Goal: Task Accomplishment & Management: Use online tool/utility

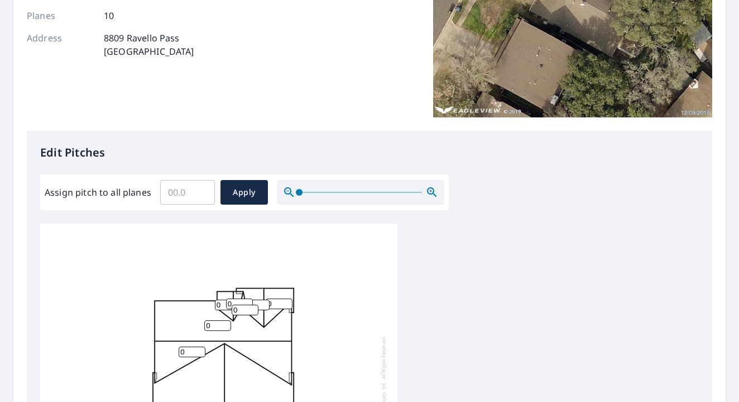
scroll to position [170, 0]
click at [225, 323] on input "1" at bounding box center [217, 324] width 27 height 11
click at [227, 322] on input "2" at bounding box center [217, 324] width 27 height 11
click at [227, 322] on input "3" at bounding box center [217, 324] width 27 height 11
click at [227, 322] on input "4" at bounding box center [217, 324] width 27 height 11
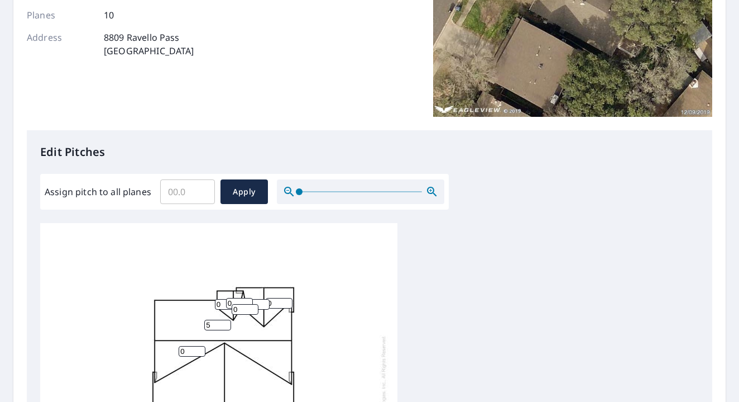
click at [227, 322] on input "5" at bounding box center [217, 324] width 27 height 11
click at [227, 322] on input "6" at bounding box center [217, 324] width 27 height 11
click at [227, 322] on input "7" at bounding box center [217, 324] width 27 height 11
type input "8"
click at [227, 322] on input "8" at bounding box center [217, 324] width 27 height 11
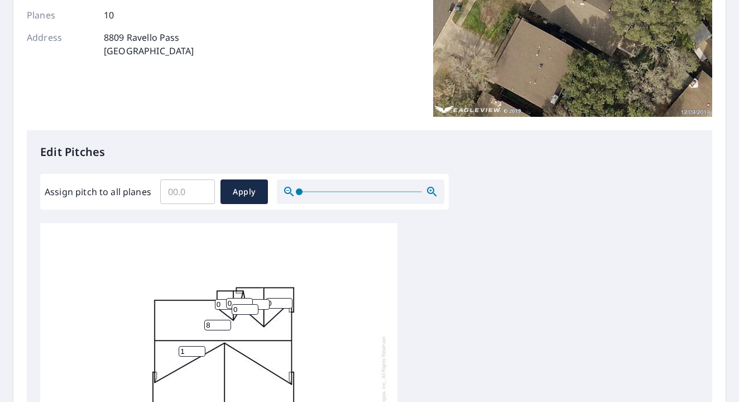
click at [202, 349] on input "1" at bounding box center [192, 351] width 27 height 11
click at [202, 349] on input "2" at bounding box center [192, 351] width 27 height 11
click at [202, 349] on input "3" at bounding box center [192, 351] width 27 height 11
click at [202, 349] on input "4" at bounding box center [192, 351] width 27 height 11
click at [202, 349] on input "5" at bounding box center [192, 351] width 27 height 11
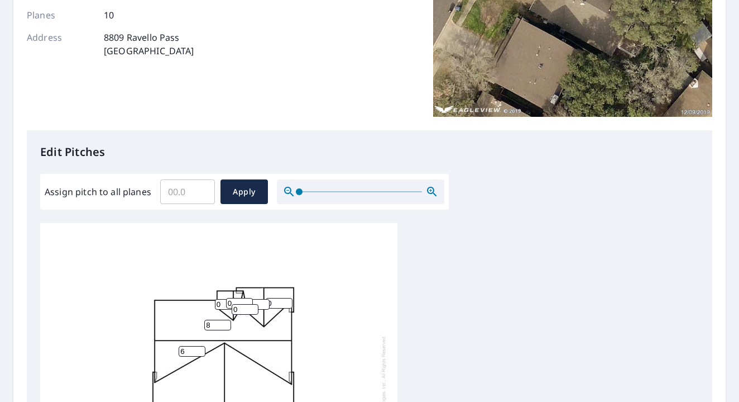
click at [202, 349] on input "6" at bounding box center [192, 351] width 27 height 11
click at [202, 349] on input "7" at bounding box center [192, 351] width 27 height 11
type input "8"
click at [202, 349] on input "8" at bounding box center [192, 351] width 27 height 11
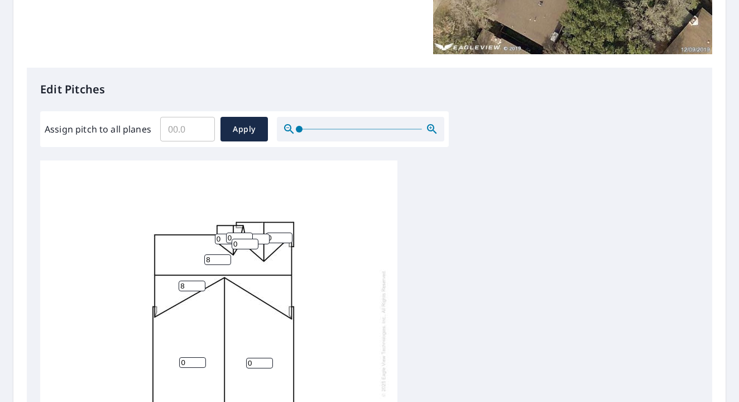
scroll to position [252, 0]
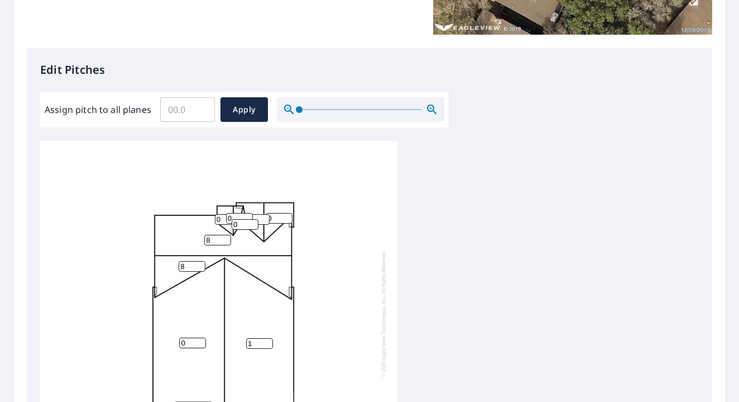
click at [270, 341] on input "1" at bounding box center [259, 343] width 27 height 11
click at [270, 341] on input "2" at bounding box center [259, 343] width 27 height 11
click at [270, 341] on input "3" at bounding box center [259, 343] width 27 height 11
click at [270, 341] on input "4" at bounding box center [259, 343] width 27 height 11
type input "5"
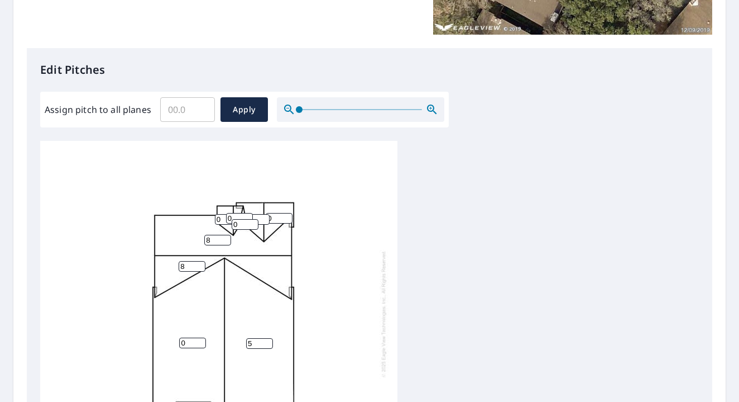
click at [270, 341] on input "5" at bounding box center [259, 343] width 27 height 11
click at [202, 340] on input "1" at bounding box center [192, 342] width 27 height 11
click at [202, 340] on input "2" at bounding box center [192, 342] width 27 height 11
click at [202, 340] on input "3" at bounding box center [192, 342] width 27 height 11
click at [202, 340] on input "4" at bounding box center [192, 342] width 27 height 11
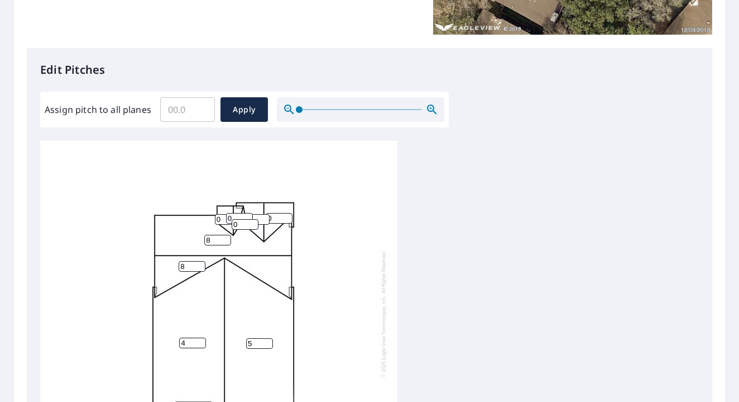
type input "5"
click at [202, 340] on input "5" at bounding box center [192, 342] width 27 height 11
click at [254, 222] on input "1" at bounding box center [245, 224] width 27 height 11
click at [254, 222] on input "2" at bounding box center [245, 224] width 27 height 11
click at [254, 222] on input "3" at bounding box center [245, 224] width 27 height 11
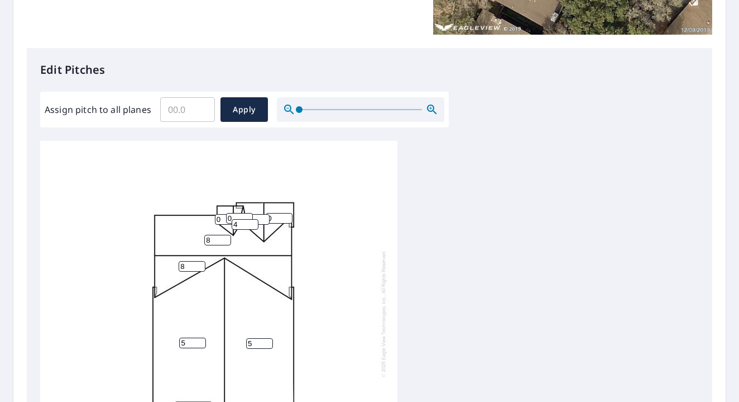
click at [254, 222] on input "4" at bounding box center [245, 224] width 27 height 11
click at [254, 222] on input "5" at bounding box center [245, 224] width 27 height 11
click at [254, 222] on input "6" at bounding box center [245, 224] width 27 height 11
type input "7"
click at [254, 222] on input "7" at bounding box center [245, 224] width 27 height 11
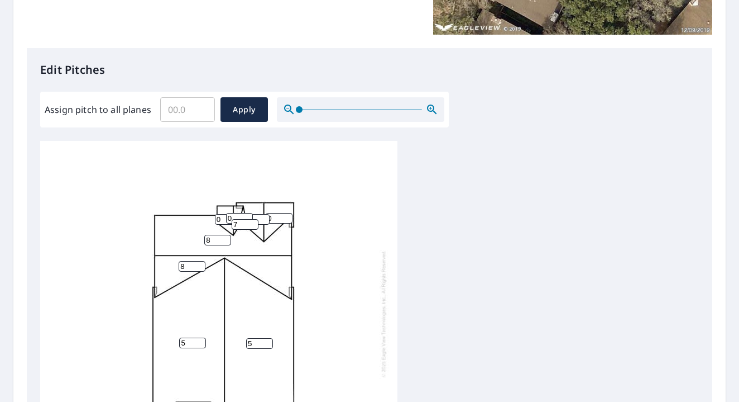
click at [264, 217] on input "1" at bounding box center [256, 219] width 27 height 11
click at [264, 217] on input "2" at bounding box center [256, 219] width 27 height 11
click at [264, 217] on input "3" at bounding box center [256, 219] width 27 height 11
click at [264, 217] on input "4" at bounding box center [256, 219] width 27 height 11
click at [264, 217] on input "5" at bounding box center [256, 219] width 27 height 11
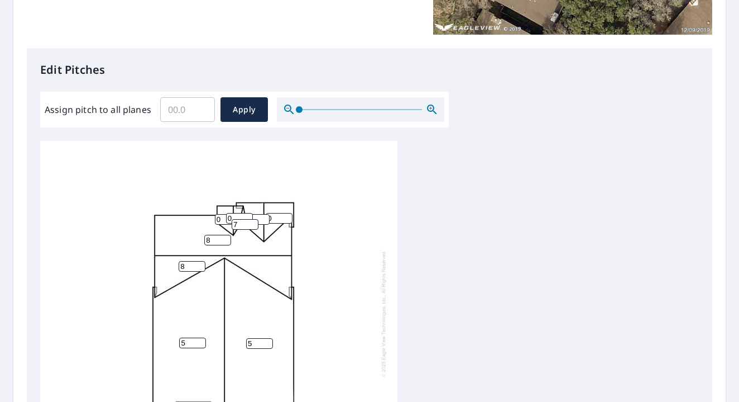
click at [264, 217] on input "6" at bounding box center [256, 219] width 27 height 11
type input "7"
click at [264, 217] on input "7" at bounding box center [256, 219] width 27 height 11
click at [249, 215] on input "1" at bounding box center [239, 218] width 27 height 11
click at [249, 215] on input "2" at bounding box center [239, 218] width 27 height 11
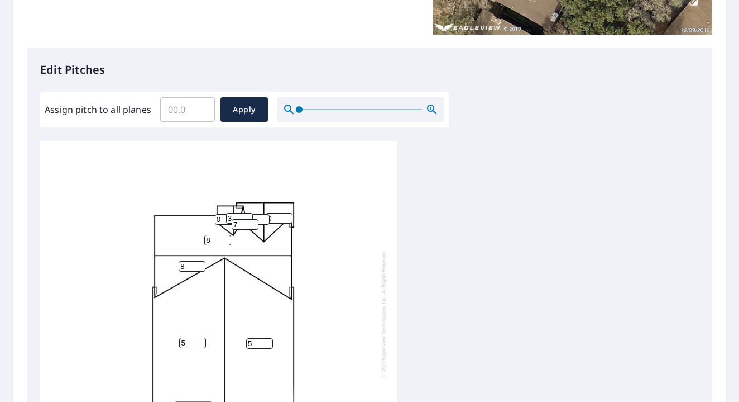
click at [249, 215] on input "3" at bounding box center [239, 218] width 27 height 11
click at [249, 215] on input "4" at bounding box center [239, 218] width 27 height 11
click at [249, 215] on input "5" at bounding box center [239, 218] width 27 height 11
click at [249, 215] on input "6" at bounding box center [239, 218] width 27 height 11
type input "7"
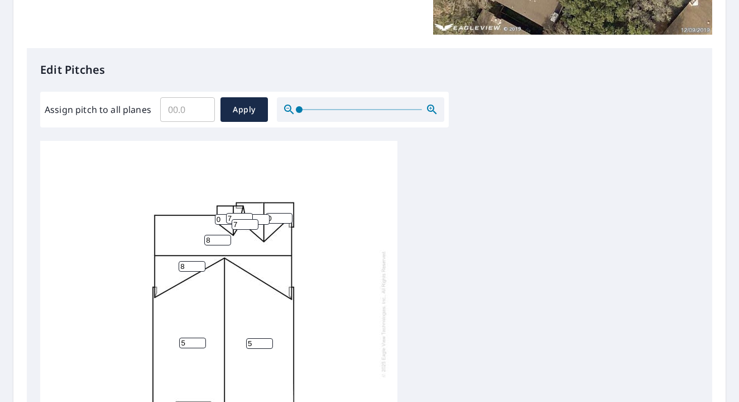
click at [249, 215] on input "7" at bounding box center [239, 218] width 27 height 11
click at [265, 220] on input "6" at bounding box center [256, 219] width 27 height 11
click at [265, 220] on input "5" at bounding box center [256, 219] width 27 height 11
click at [265, 220] on input "4" at bounding box center [256, 219] width 27 height 11
click at [265, 220] on input "3" at bounding box center [256, 219] width 27 height 11
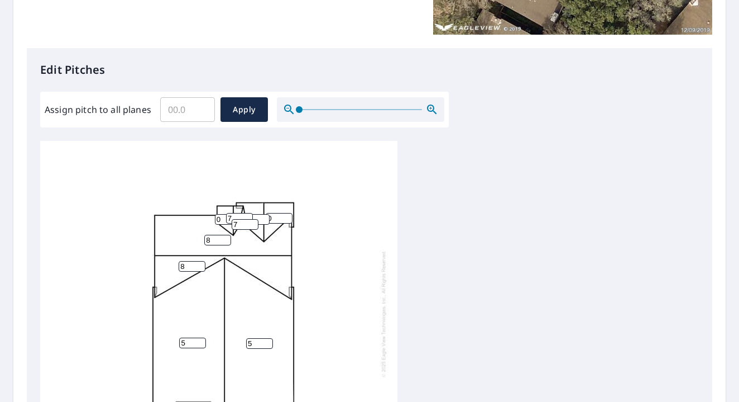
click at [265, 220] on input "2" at bounding box center [256, 219] width 27 height 11
click at [265, 220] on input "1" at bounding box center [256, 219] width 27 height 11
click at [265, 220] on input "0" at bounding box center [256, 219] width 27 height 11
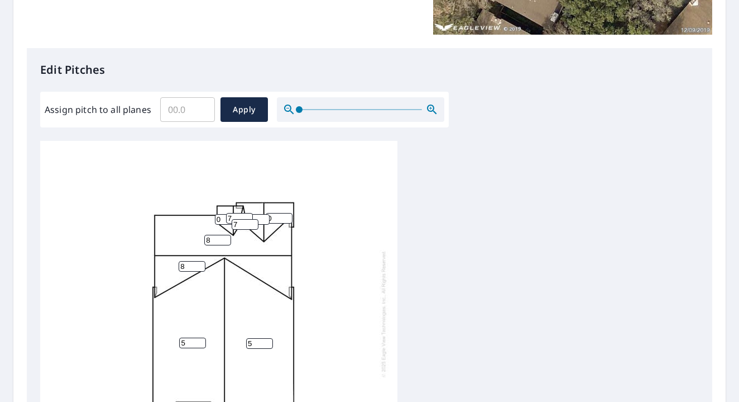
click at [265, 220] on input "0" at bounding box center [256, 219] width 27 height 11
click at [265, 217] on input "1" at bounding box center [256, 219] width 27 height 11
click at [265, 217] on input "2" at bounding box center [256, 219] width 27 height 11
click at [265, 217] on input "3" at bounding box center [256, 219] width 27 height 11
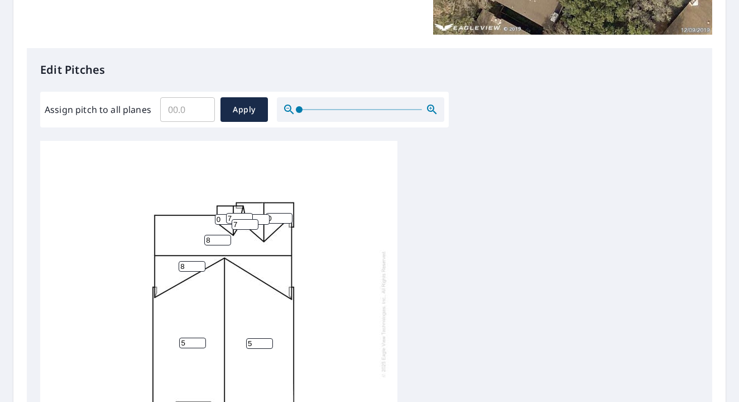
click at [265, 217] on input "4" at bounding box center [256, 219] width 27 height 11
click at [265, 217] on input "5" at bounding box center [256, 219] width 27 height 11
click at [265, 217] on input "6" at bounding box center [256, 219] width 27 height 11
type input "7"
click at [265, 217] on input "7" at bounding box center [256, 219] width 27 height 11
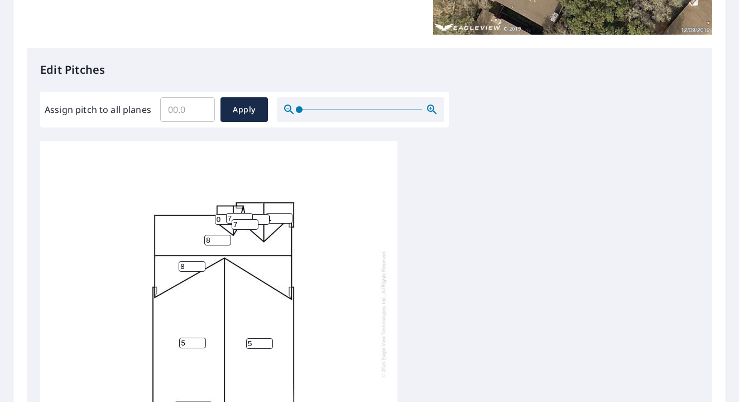
click at [289, 216] on input "1" at bounding box center [279, 218] width 27 height 11
click at [289, 216] on input "2" at bounding box center [279, 218] width 27 height 11
click at [289, 216] on input "3" at bounding box center [279, 218] width 27 height 11
click at [289, 216] on input "4" at bounding box center [279, 218] width 27 height 11
click at [289, 216] on input "5" at bounding box center [279, 218] width 27 height 11
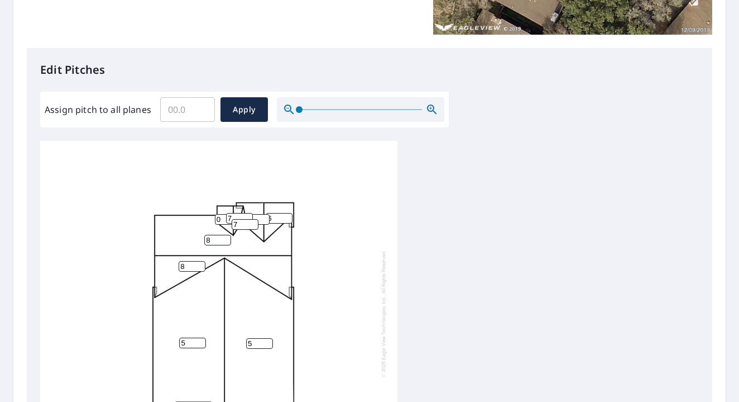
click at [289, 216] on input "6" at bounding box center [279, 218] width 27 height 11
type input "7"
click at [289, 216] on input "7" at bounding box center [279, 218] width 27 height 11
click at [224, 218] on input "0" at bounding box center [228, 219] width 27 height 11
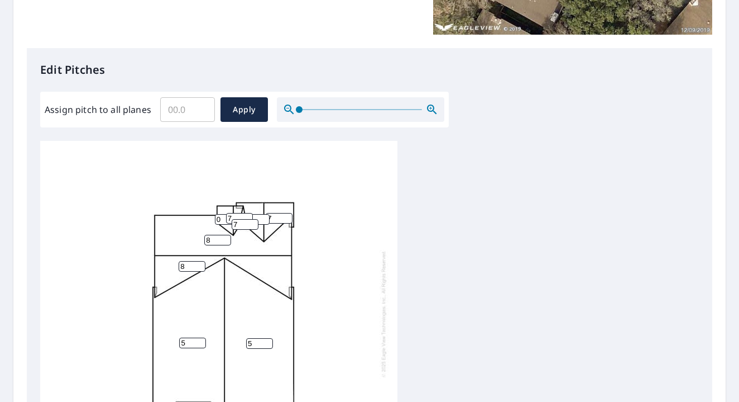
click at [224, 218] on input "0" at bounding box center [228, 219] width 27 height 11
type input "7"
click at [345, 233] on div "5 5 8 8 0 7 7 7 7 7" at bounding box center [218, 313] width 357 height 351
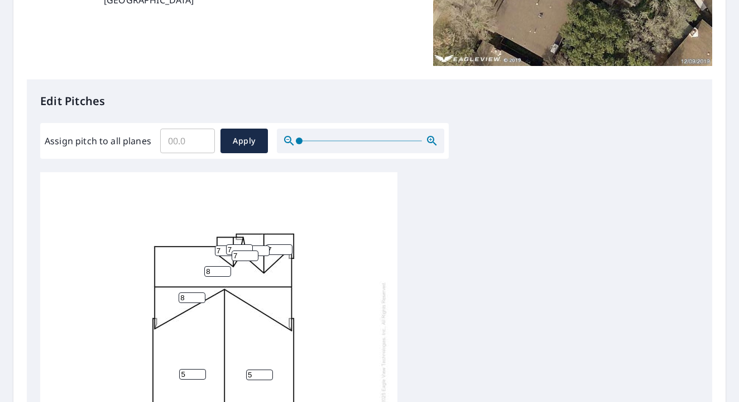
scroll to position [3, 0]
click at [240, 142] on span "Apply" at bounding box center [245, 141] width 30 height 14
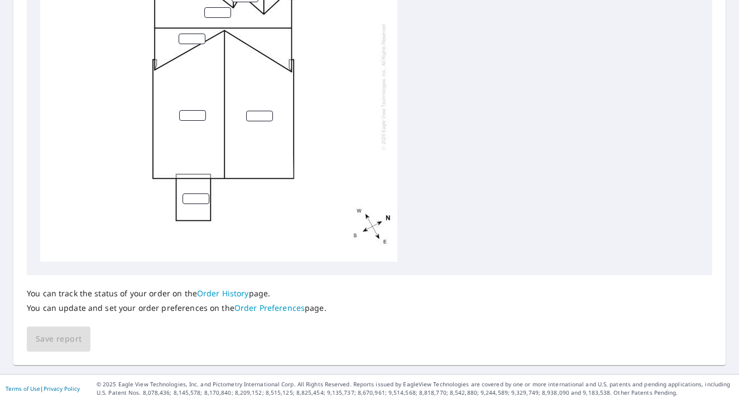
scroll to position [0, 0]
click at [202, 113] on input "1" at bounding box center [192, 115] width 27 height 11
click at [202, 113] on input "2" at bounding box center [192, 115] width 27 height 11
click at [202, 113] on input "3" at bounding box center [192, 115] width 27 height 11
click at [202, 113] on input "4" at bounding box center [192, 115] width 27 height 11
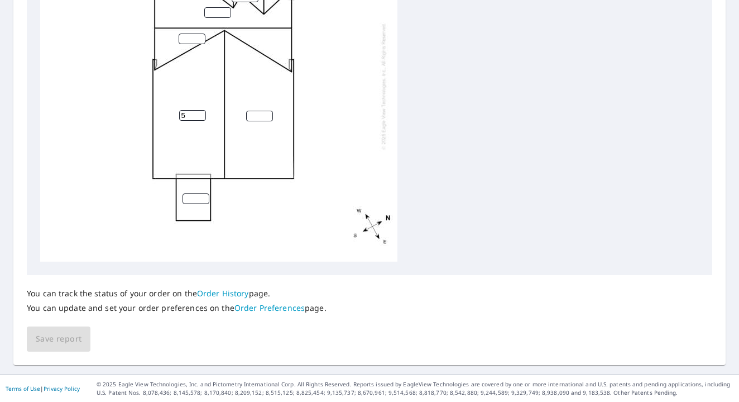
click at [202, 113] on input "5" at bounding box center [192, 115] width 27 height 11
click at [202, 113] on input "6" at bounding box center [192, 115] width 27 height 11
click at [202, 113] on input "7" at bounding box center [192, 115] width 27 height 11
click at [202, 113] on input "8" at bounding box center [192, 115] width 27 height 11
type input "7"
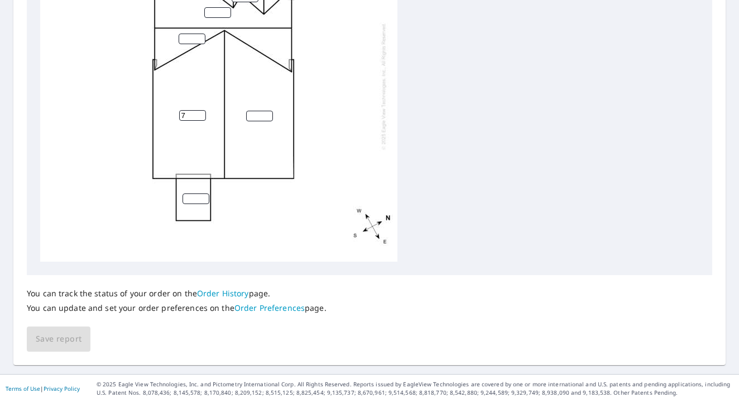
click at [202, 116] on input "7" at bounding box center [192, 115] width 27 height 11
click at [269, 113] on input "1" at bounding box center [259, 116] width 27 height 11
click at [269, 113] on input "2" at bounding box center [259, 116] width 27 height 11
click at [269, 113] on input "3" at bounding box center [259, 116] width 27 height 11
click at [269, 113] on input "4" at bounding box center [259, 116] width 27 height 11
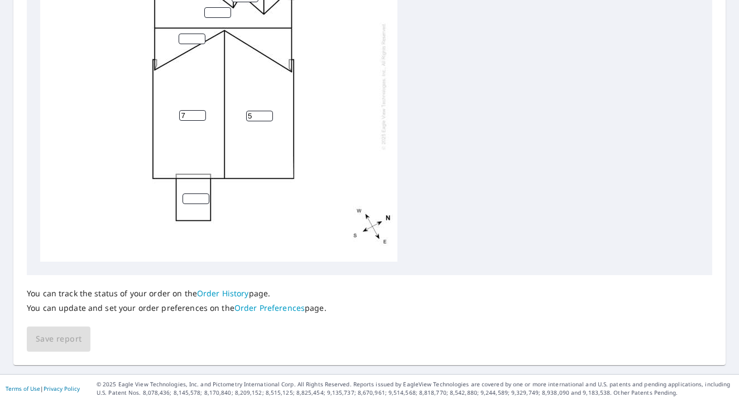
click at [269, 113] on input "5" at bounding box center [259, 116] width 27 height 11
click at [269, 113] on input "6" at bounding box center [259, 116] width 27 height 11
type input "7"
click at [269, 113] on input "7" at bounding box center [259, 116] width 27 height 11
type input "6"
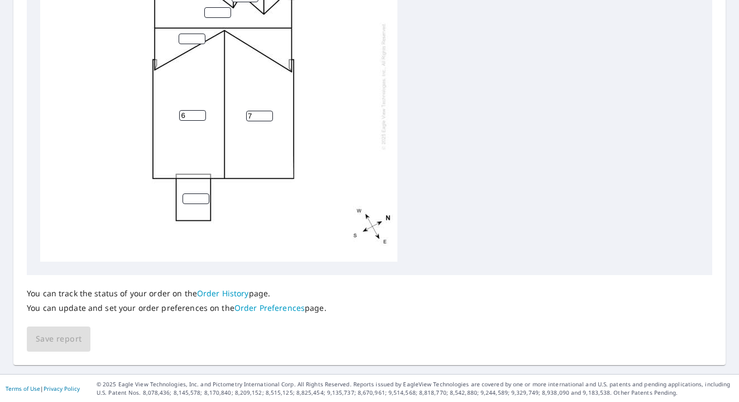
click at [203, 116] on input "6" at bounding box center [192, 115] width 27 height 11
type input "6"
click at [270, 118] on input "6" at bounding box center [259, 116] width 27 height 11
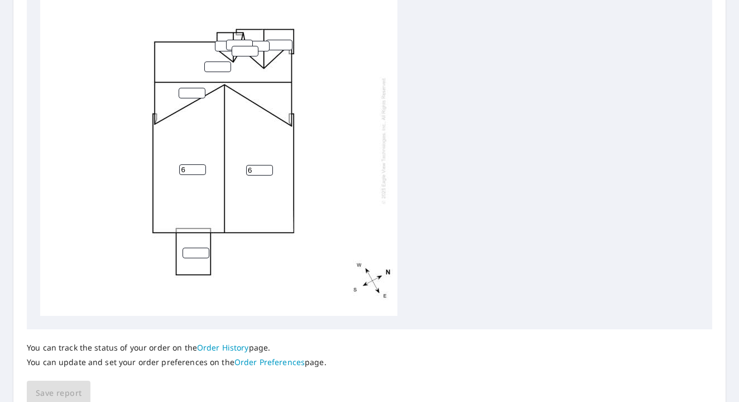
scroll to position [419, 0]
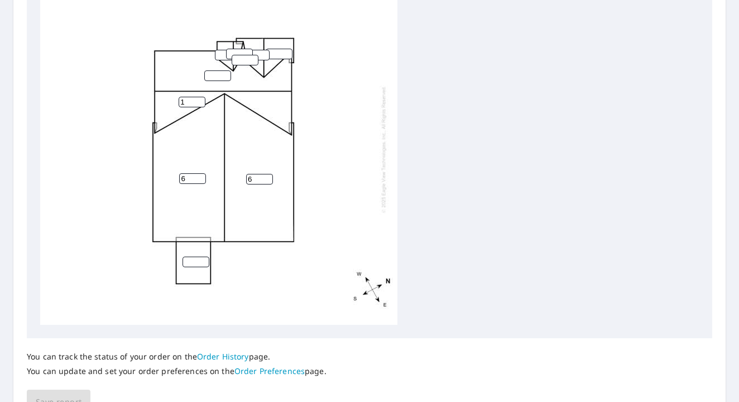
click at [201, 101] on input "1" at bounding box center [192, 102] width 27 height 11
click at [201, 98] on input "2" at bounding box center [192, 102] width 27 height 11
click at [201, 98] on input "3" at bounding box center [192, 102] width 27 height 11
click at [201, 98] on input "4" at bounding box center [192, 102] width 27 height 11
click at [201, 98] on input "5" at bounding box center [192, 102] width 27 height 11
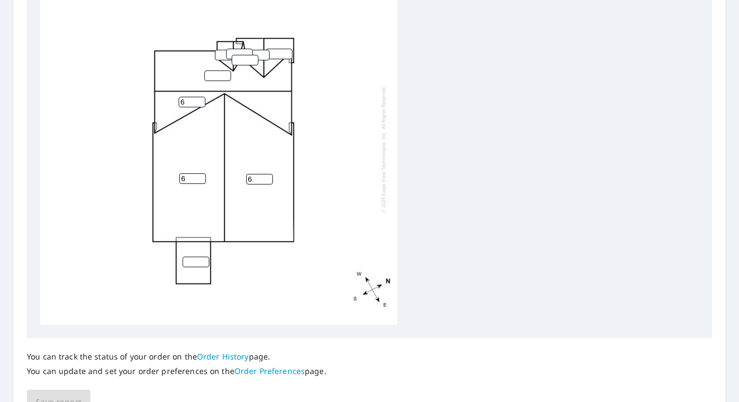
click at [201, 98] on input "6" at bounding box center [192, 102] width 27 height 11
click at [201, 98] on input "7" at bounding box center [192, 102] width 27 height 11
type input "8"
click at [201, 98] on input "8" at bounding box center [192, 102] width 27 height 11
click at [227, 74] on input "1" at bounding box center [217, 75] width 27 height 11
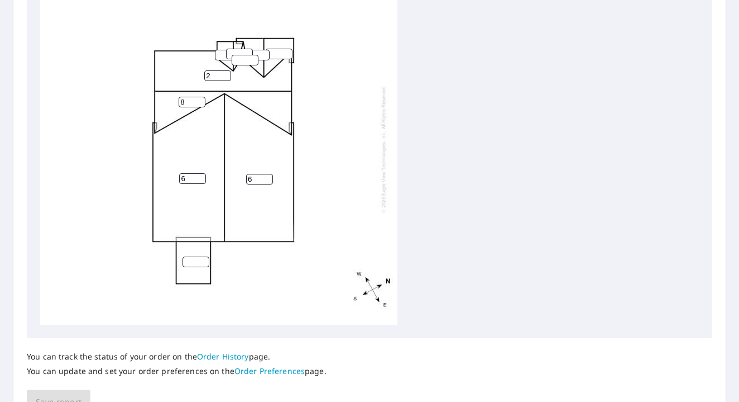
click at [227, 74] on input "2" at bounding box center [217, 75] width 27 height 11
click at [227, 74] on input "3" at bounding box center [217, 75] width 27 height 11
click at [227, 74] on input "4" at bounding box center [217, 75] width 27 height 11
click at [227, 74] on input "5" at bounding box center [217, 75] width 27 height 11
click at [227, 74] on input "6" at bounding box center [217, 75] width 27 height 11
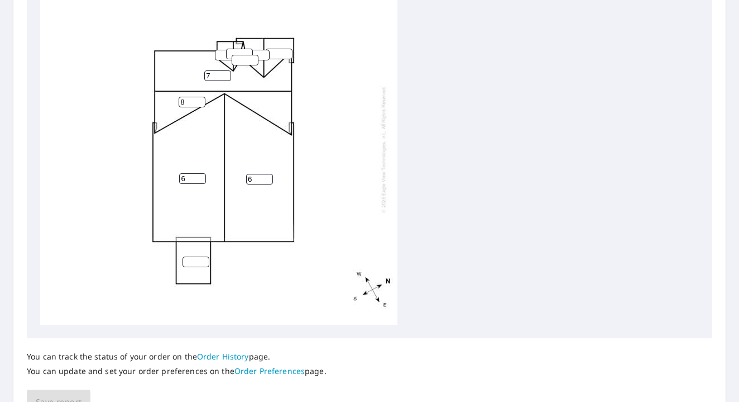
click at [227, 74] on input "7" at bounding box center [217, 75] width 27 height 11
type input "8"
click at [227, 74] on input "8" at bounding box center [217, 75] width 27 height 11
click at [222, 54] on input "number" at bounding box center [228, 55] width 27 height 11
type input "6"
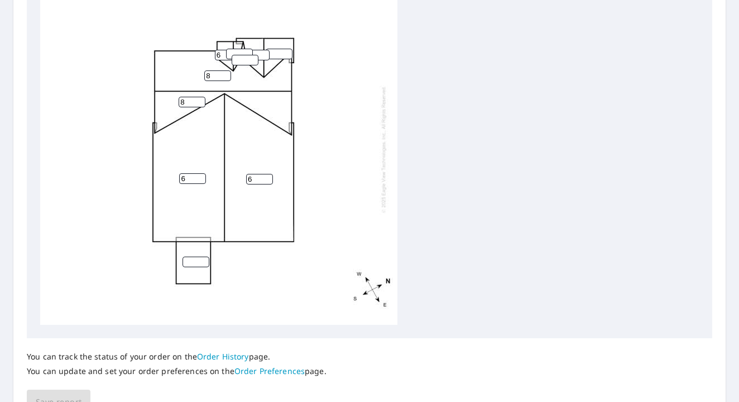
click at [235, 51] on input "number" at bounding box center [239, 54] width 27 height 11
type input "6"
click at [241, 66] on div "6 6 8 8 6 6" at bounding box center [218, 149] width 357 height 351
click at [241, 62] on input "number" at bounding box center [245, 60] width 27 height 11
type input "6"
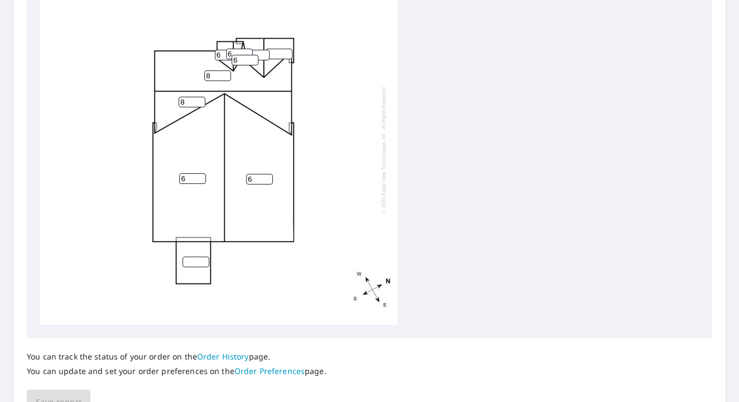
click at [259, 51] on input "number" at bounding box center [256, 55] width 27 height 11
type input "6"
click at [277, 52] on input "number" at bounding box center [279, 54] width 27 height 11
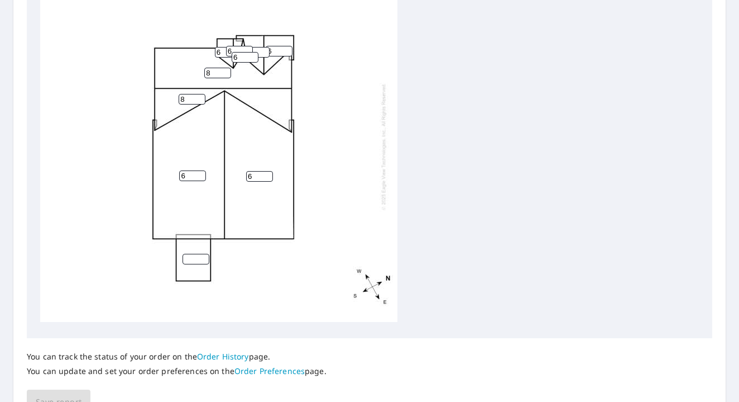
scroll to position [3, 0]
type input "6"
click at [196, 259] on input "number" at bounding box center [196, 259] width 27 height 11
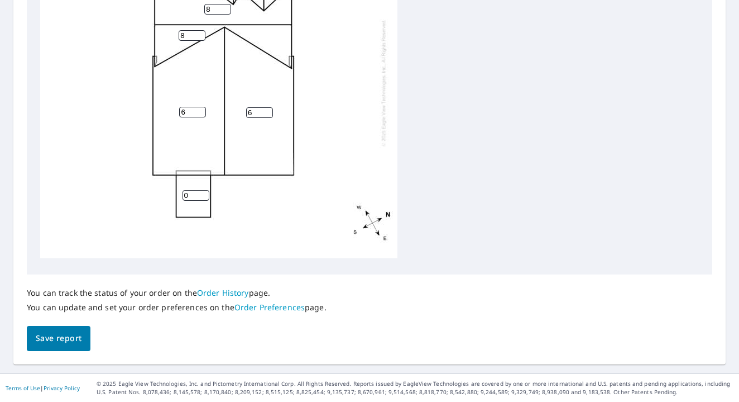
scroll to position [482, 0]
type input "0"
click at [69, 335] on span "Save report" at bounding box center [59, 339] width 46 height 14
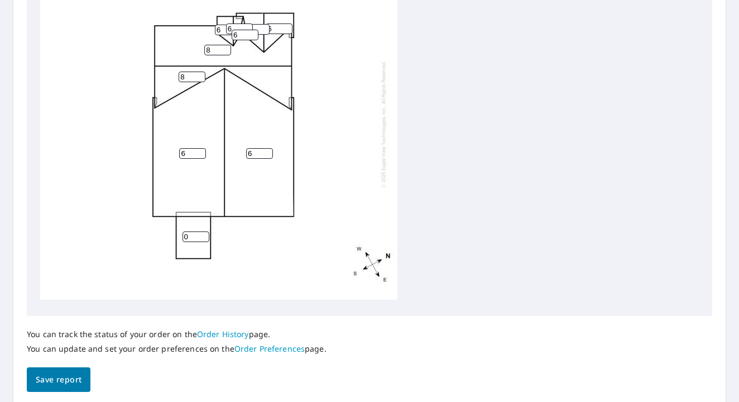
scroll to position [0, 0]
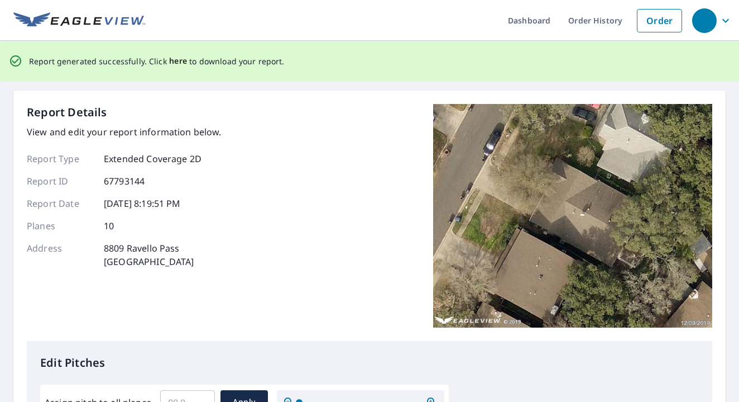
click at [178, 59] on span "here" at bounding box center [178, 61] width 18 height 14
